Goal: Navigation & Orientation: Find specific page/section

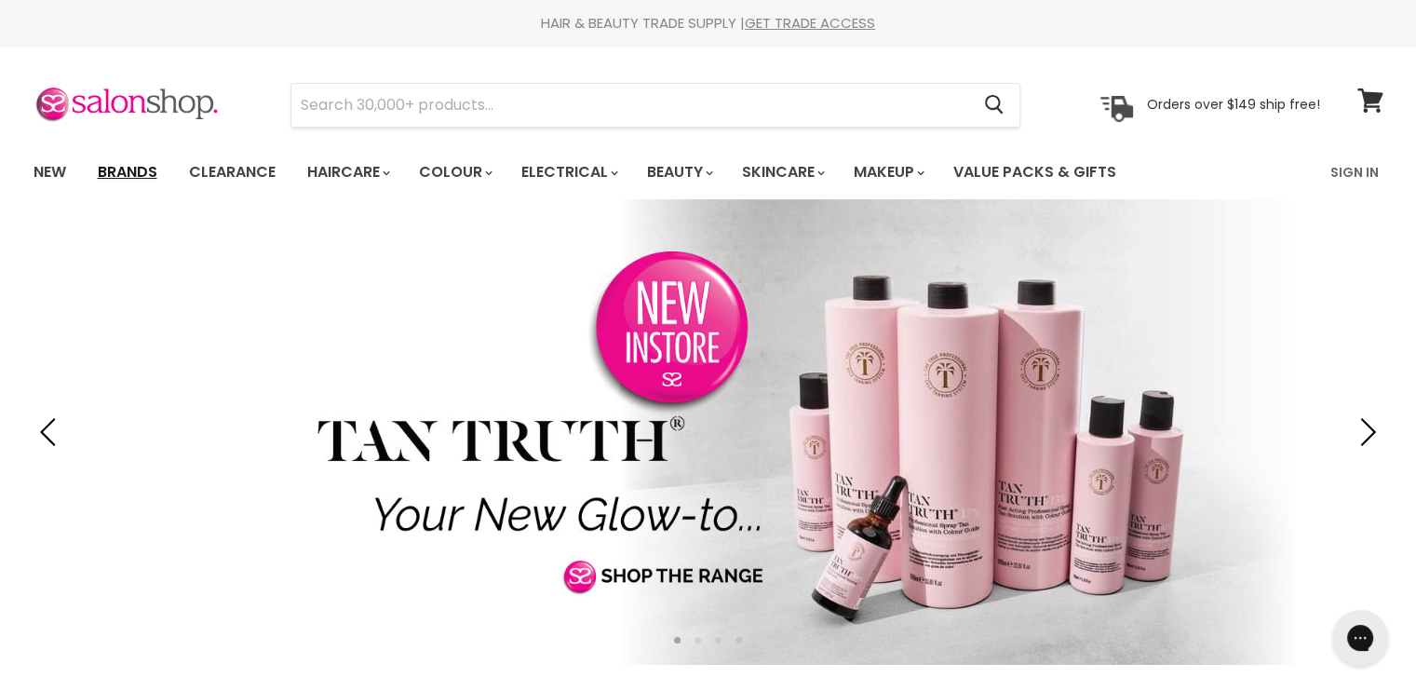
click at [123, 168] on link "Brands" at bounding box center [128, 172] width 88 height 39
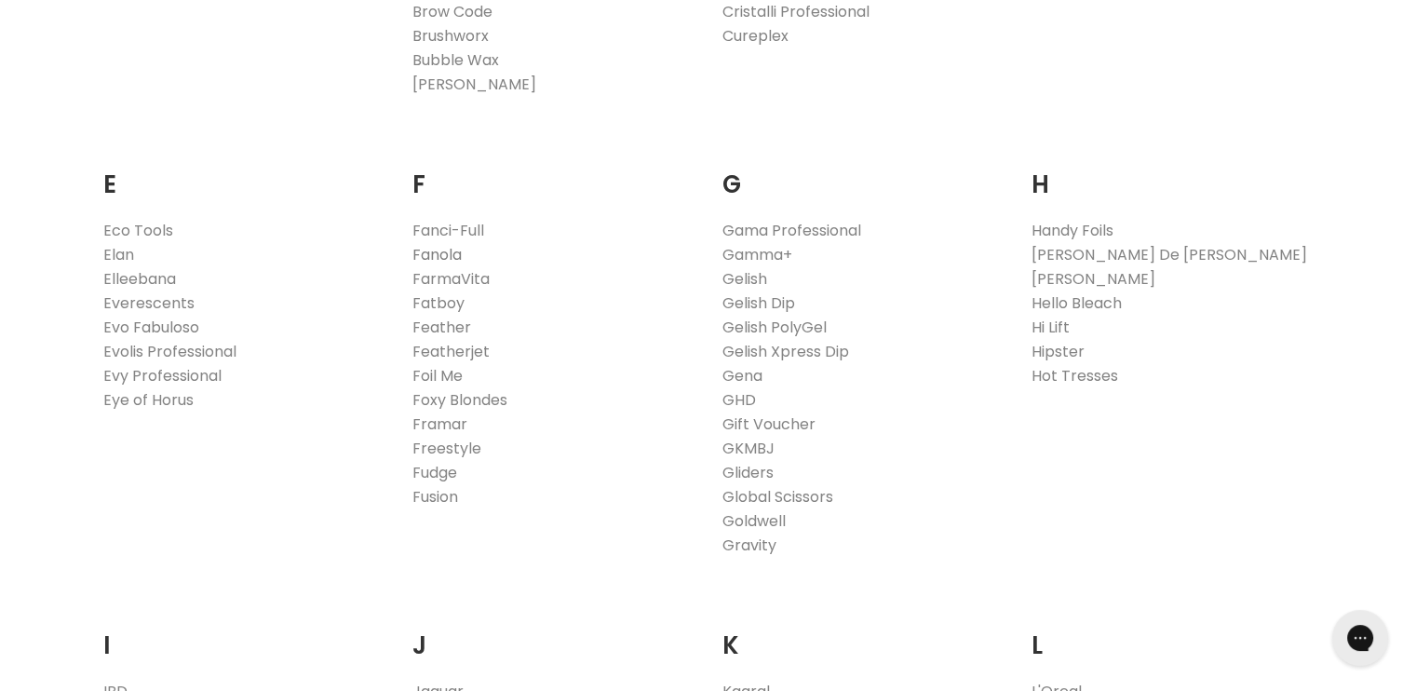
scroll to position [1117, 0]
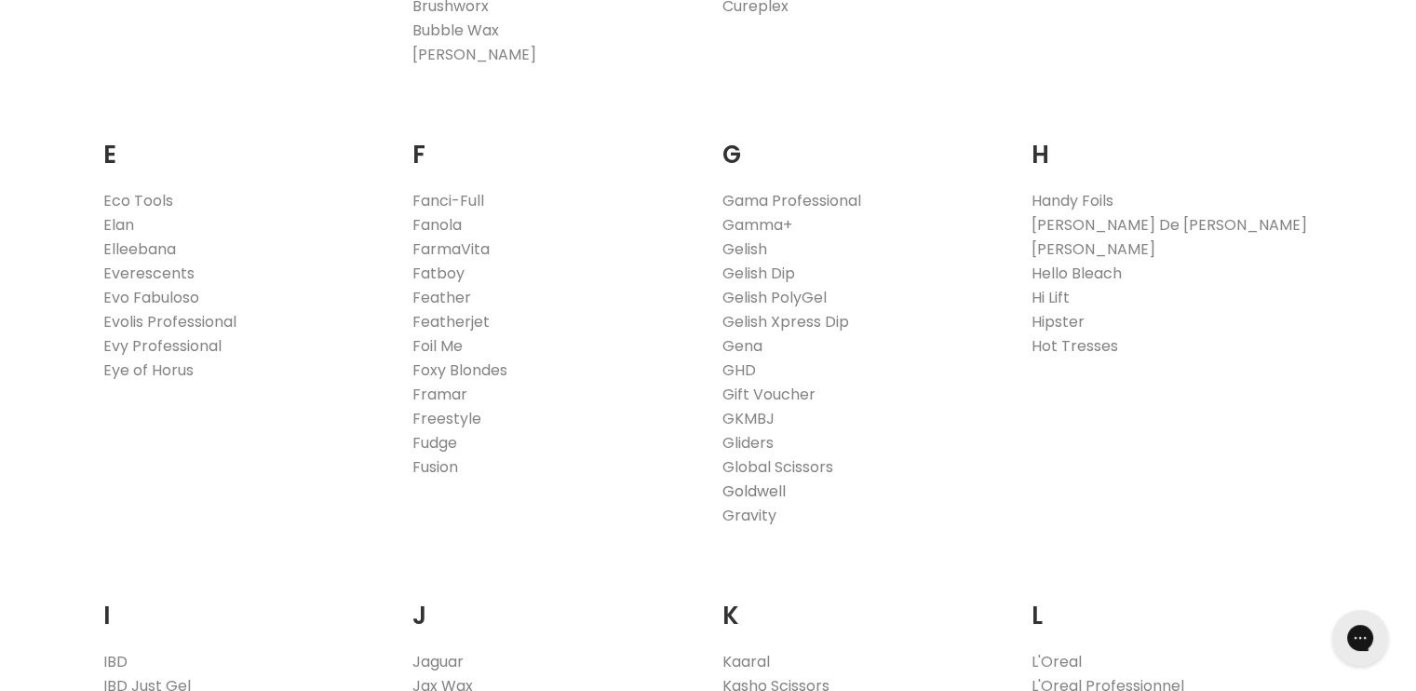
click at [756, 492] on link "Goldwell" at bounding box center [754, 491] width 63 height 21
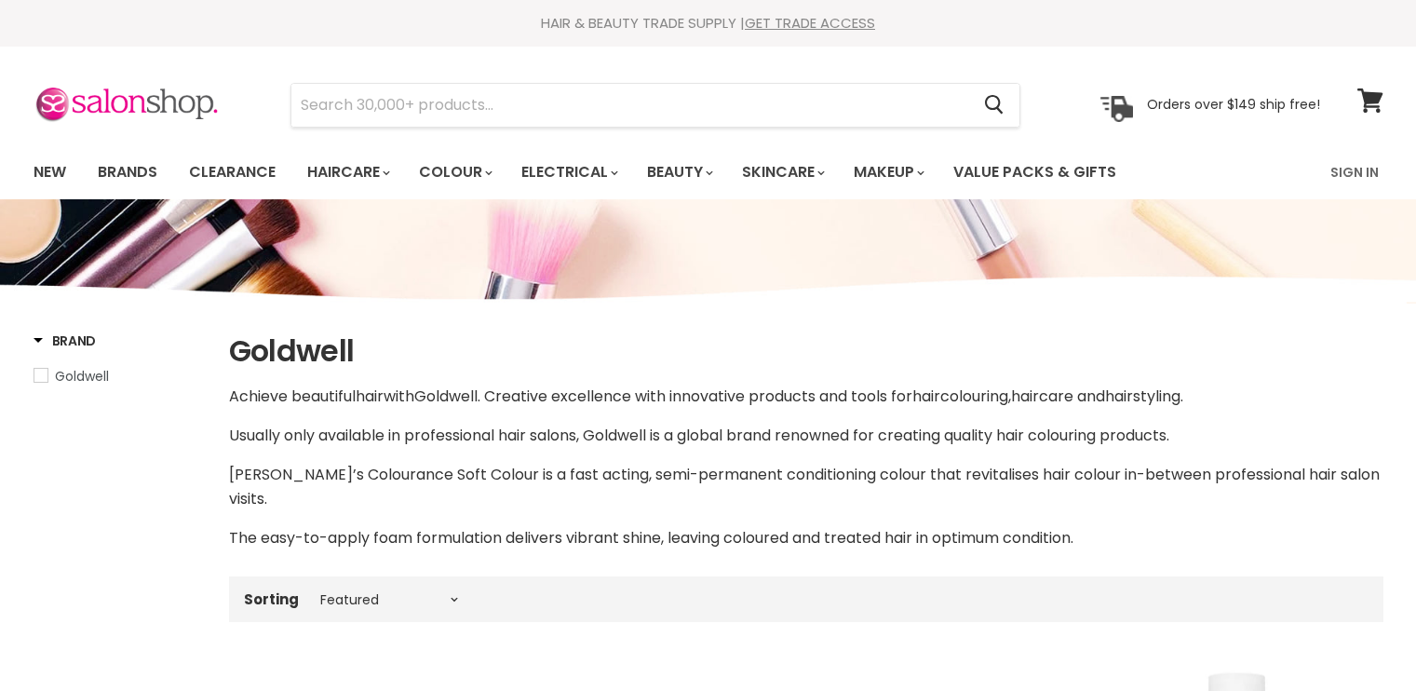
select select "manual"
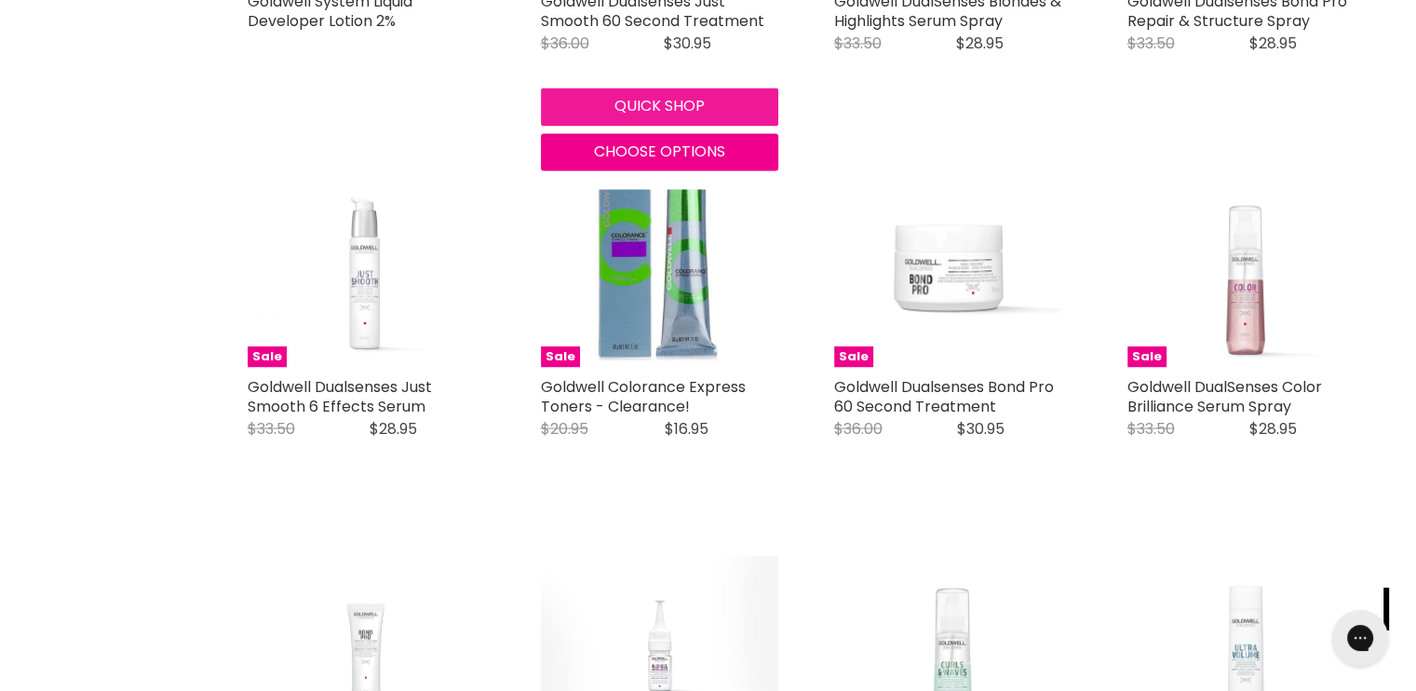
scroll to position [3352, 0]
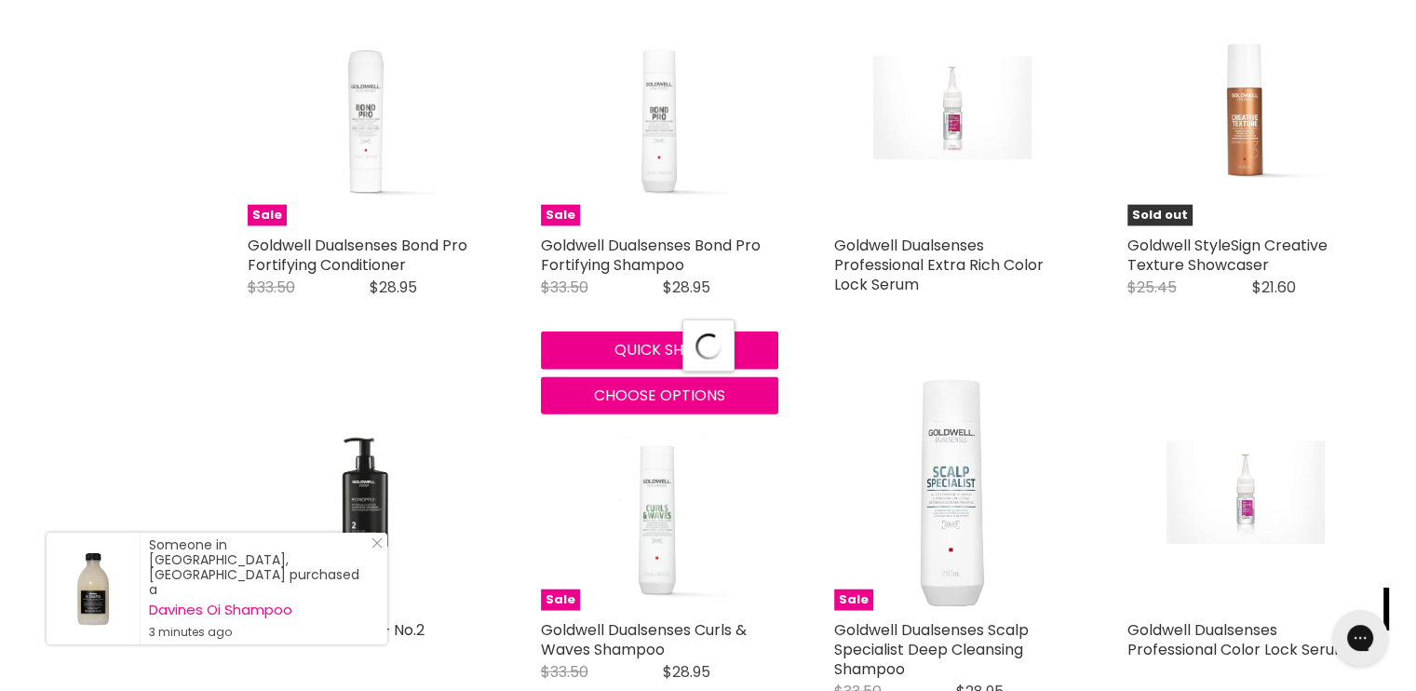
scroll to position [4656, 0]
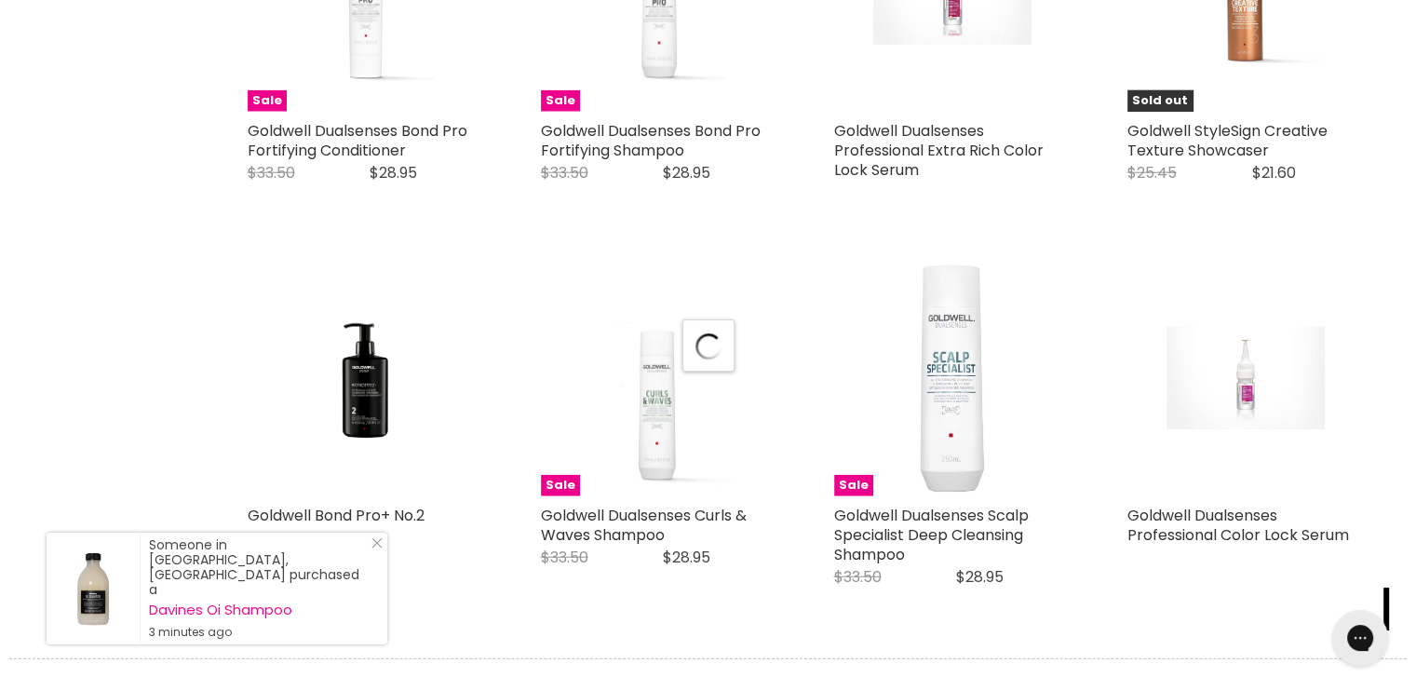
select select "manual"
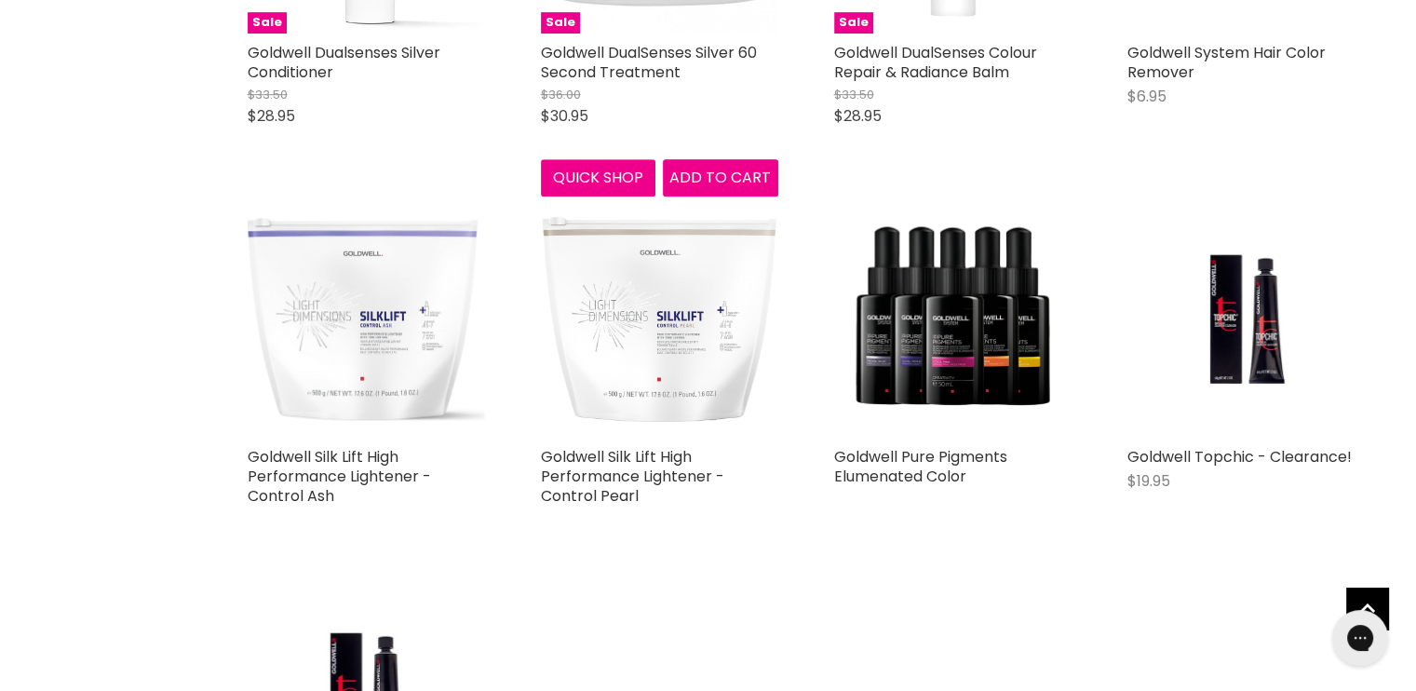
scroll to position [8195, 0]
